Goal: Check status: Check status

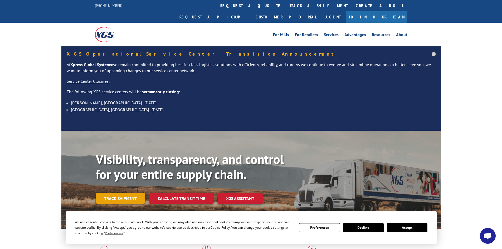
click at [133, 193] on link "Track shipment" at bounding box center [121, 198] width 50 height 11
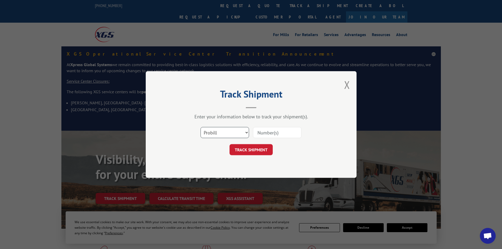
click at [235, 136] on select "Select category... Probill BOL PO" at bounding box center [224, 132] width 48 height 11
select select "bol"
click at [200, 127] on select "Select category... Probill BOL PO" at bounding box center [224, 132] width 48 height 11
click at [275, 138] on div at bounding box center [277, 132] width 48 height 12
click at [272, 137] on input at bounding box center [277, 132] width 48 height 11
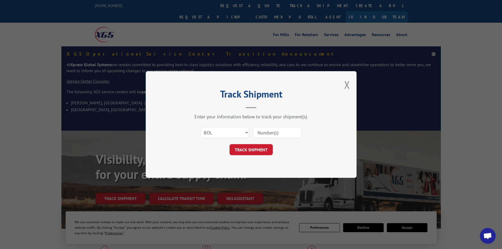
paste input "B686698"
type input "B686698"
click button "TRACK SHIPMENT" at bounding box center [250, 149] width 43 height 11
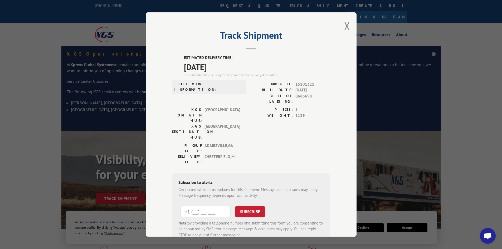
click at [198, 206] on input "+1 (___) ___-____" at bounding box center [205, 211] width 50 height 11
type input "[PHONE_NUMBER]"
click at [257, 206] on button "SUBSCRIBE" at bounding box center [250, 211] width 31 height 11
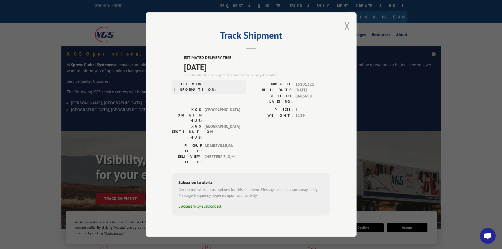
click at [349, 33] on button "Close modal" at bounding box center [347, 26] width 6 height 14
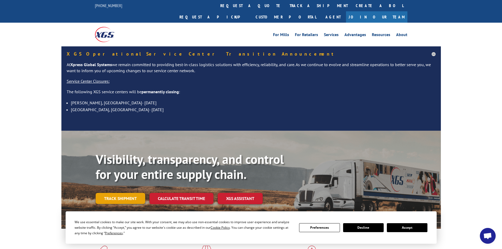
click at [120, 193] on link "Track shipment" at bounding box center [121, 198] width 50 height 11
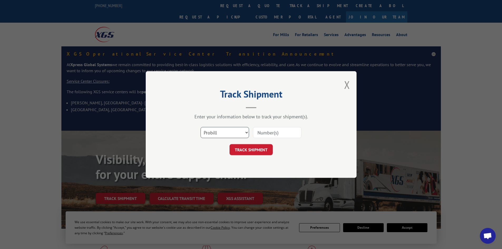
click at [232, 134] on select "Select category... Probill BOL PO" at bounding box center [224, 132] width 48 height 11
select select "bol"
click at [200, 127] on select "Select category... Probill BOL PO" at bounding box center [224, 132] width 48 height 11
click at [262, 127] on input at bounding box center [277, 132] width 48 height 11
paste input "B686698"
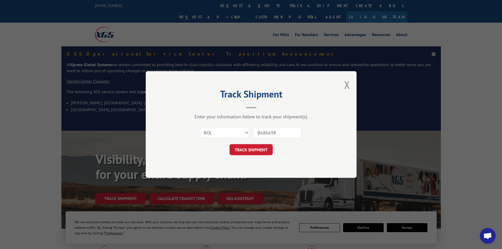
type input "B686698"
click button "TRACK SHIPMENT" at bounding box center [250, 149] width 43 height 11
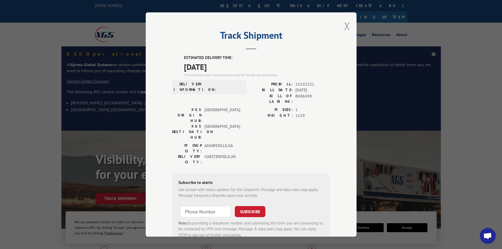
click at [346, 27] on button "Close modal" at bounding box center [347, 26] width 6 height 14
